Goal: Task Accomplishment & Management: Complete application form

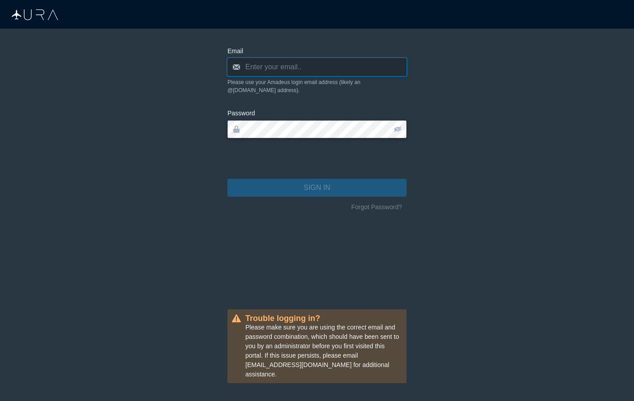
type input "[PERSON_NAME][EMAIL_ADDRESS][DOMAIN_NAME]"
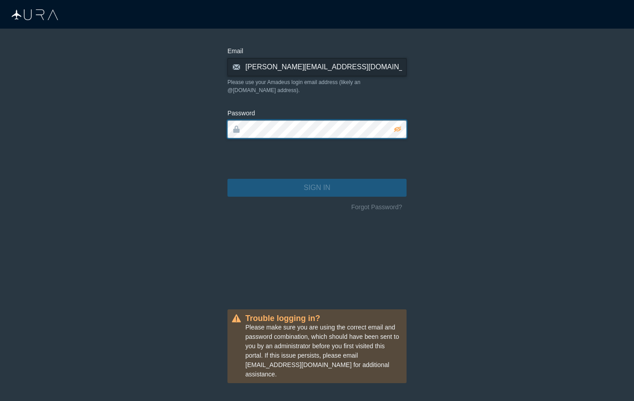
click at [317, 180] on button "SIGN IN" at bounding box center [316, 188] width 179 height 18
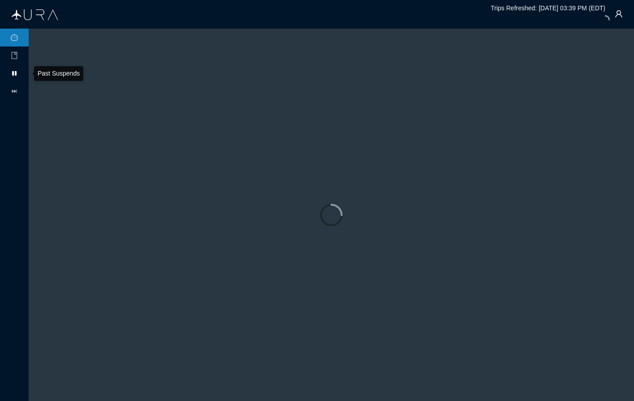
click at [14, 72] on icon at bounding box center [14, 73] width 4 height 4
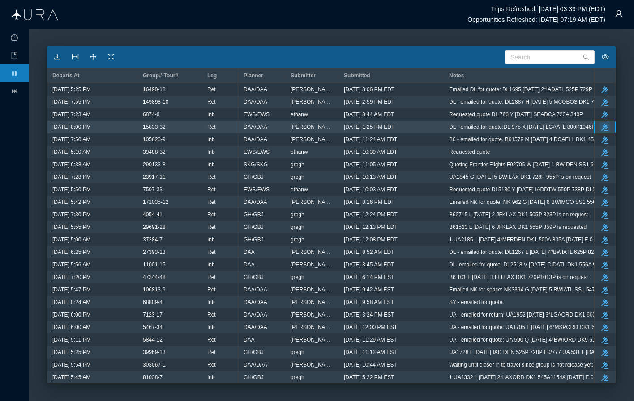
click at [604, 126] on icon "button" at bounding box center [604, 127] width 7 height 7
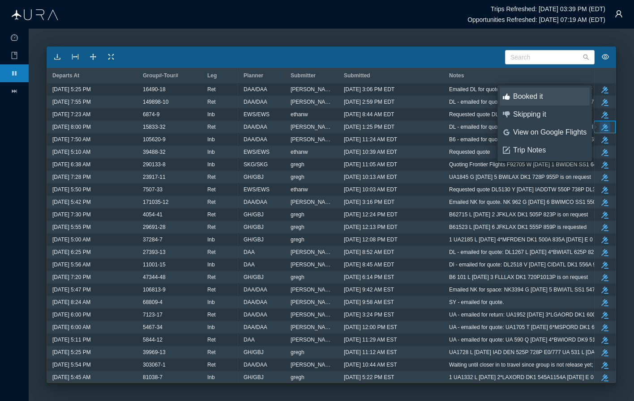
click at [531, 97] on div "Booked it" at bounding box center [549, 97] width 73 height 10
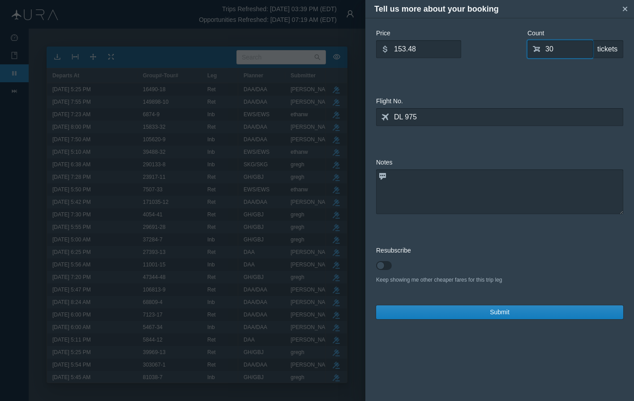
click at [560, 47] on input "30" at bounding box center [559, 49] width 65 height 18
type input "0"
type input "45"
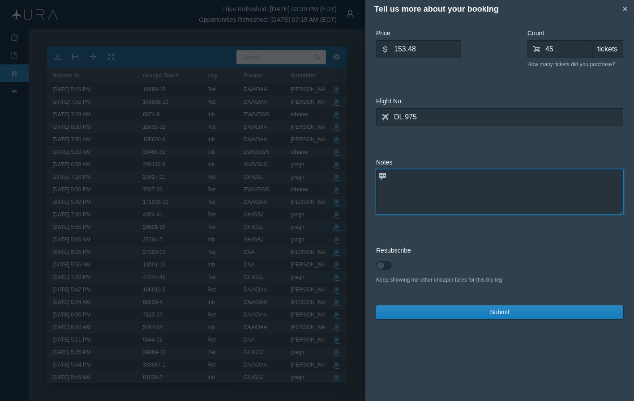
click at [433, 196] on textarea at bounding box center [499, 192] width 247 height 45
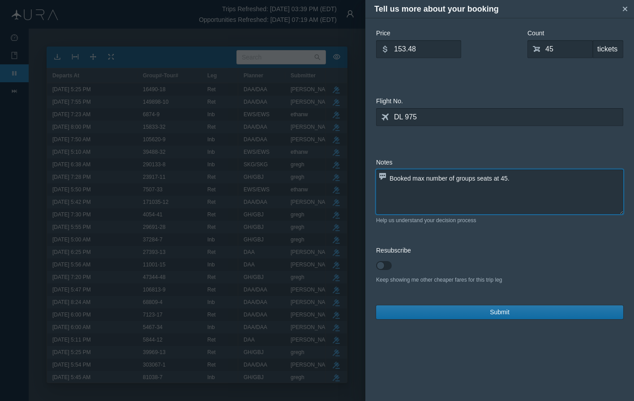
type textarea "Booked max number of groups seats at 45."
click at [496, 313] on span "Submit" at bounding box center [500, 312] width 20 height 9
